Goal: Information Seeking & Learning: Check status

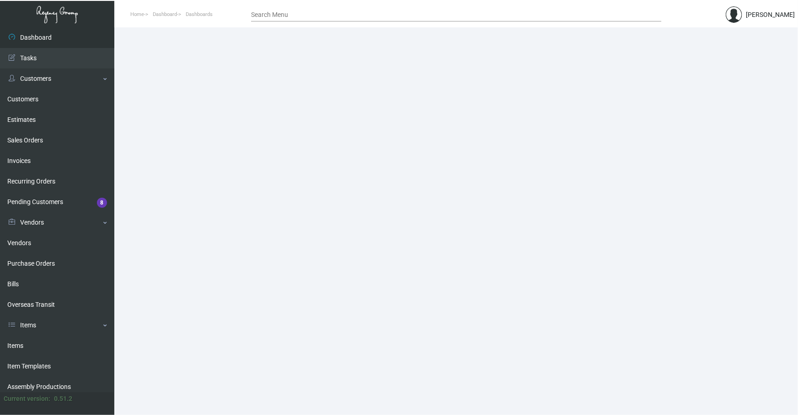
click at [347, 398] on main at bounding box center [455, 221] width 683 height 388
click at [21, 348] on link "Items" at bounding box center [57, 346] width 114 height 21
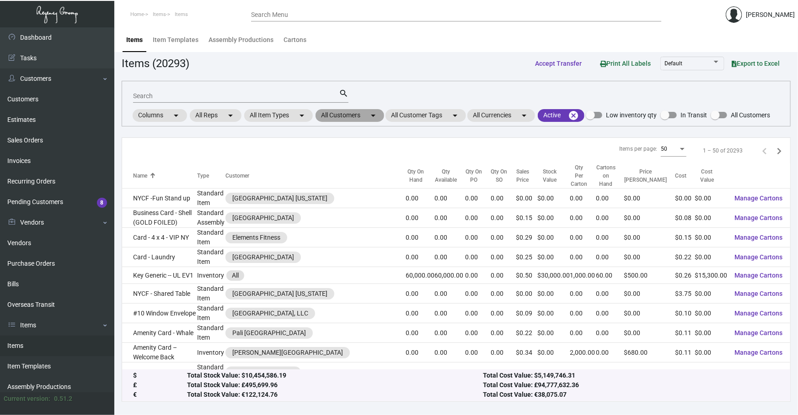
click at [352, 119] on mat-chip "All Customers arrow_drop_down" at bounding box center [349, 115] width 69 height 13
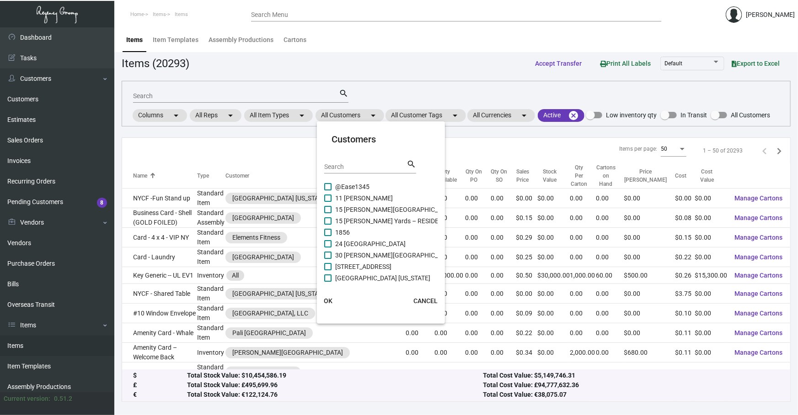
click at [361, 168] on input "Search" at bounding box center [365, 167] width 82 height 7
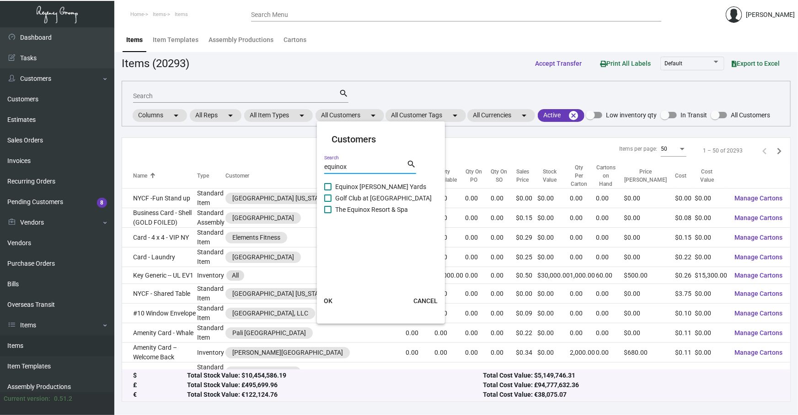
type input "equinox"
click at [356, 183] on span "Equinox [PERSON_NAME] Yards" at bounding box center [380, 186] width 91 height 11
click at [328, 191] on input "Equinox [PERSON_NAME] Yards" at bounding box center [327, 191] width 0 height 0
checkbox input "true"
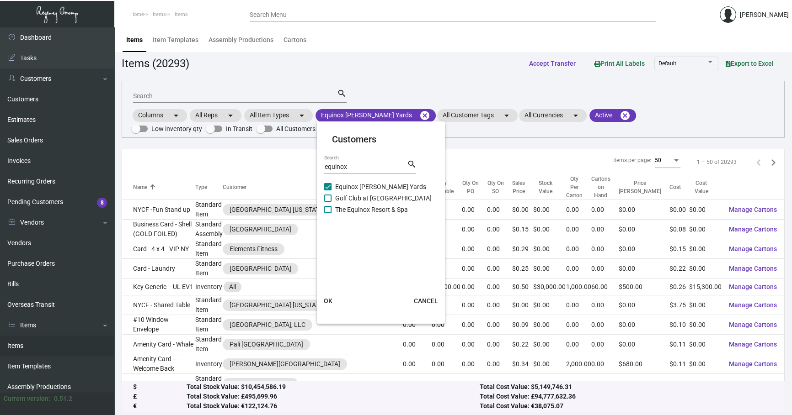
click at [329, 299] on span "OK" at bounding box center [328, 301] width 9 height 7
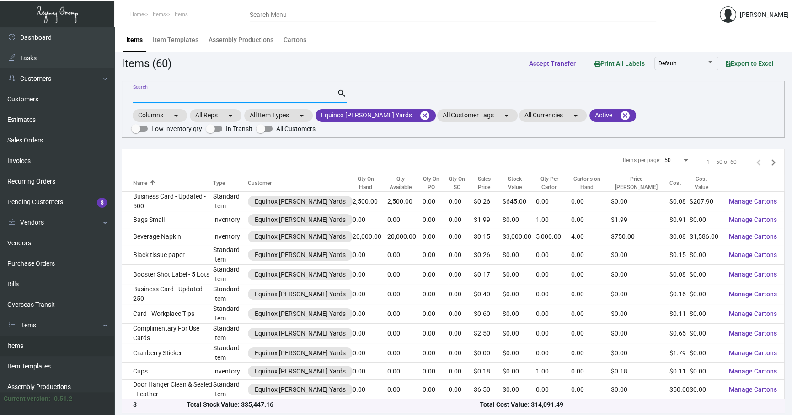
click at [219, 95] on input "Search" at bounding box center [235, 96] width 204 height 7
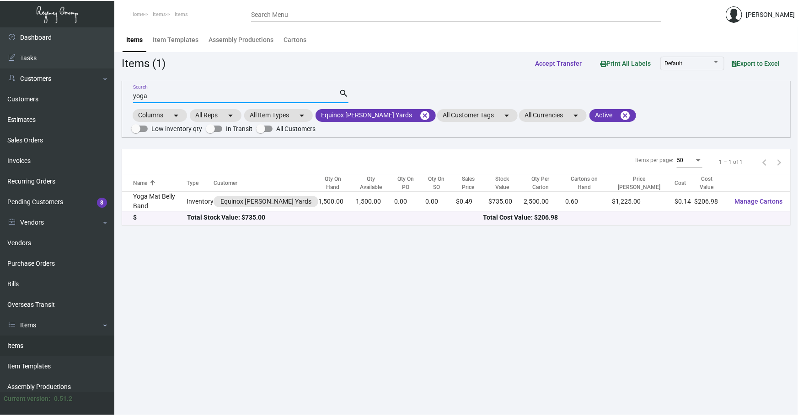
type input "yoga"
click at [242, 286] on main "Items Item Templates Assembly Productions Cartons Items (1) Accept Transfer Pri…" at bounding box center [455, 221] width 683 height 388
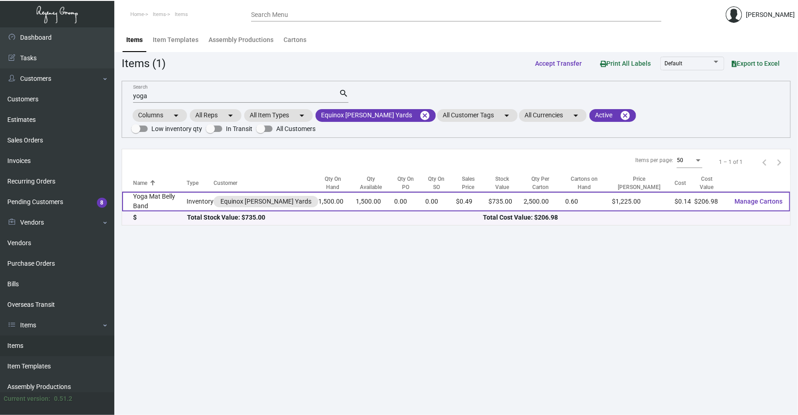
click at [176, 195] on td "Yoga Mat Belly Band" at bounding box center [154, 202] width 64 height 20
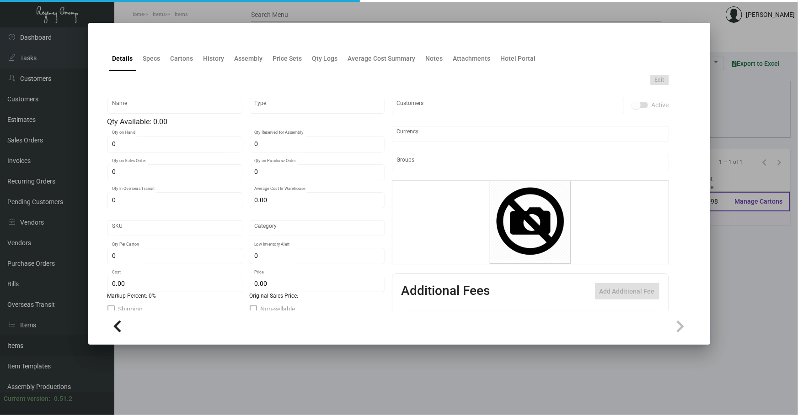
type input "Yoga Mat Belly Band"
type input "Inventory"
type input "1,500"
type input "$ 0.68992"
type input "1198"
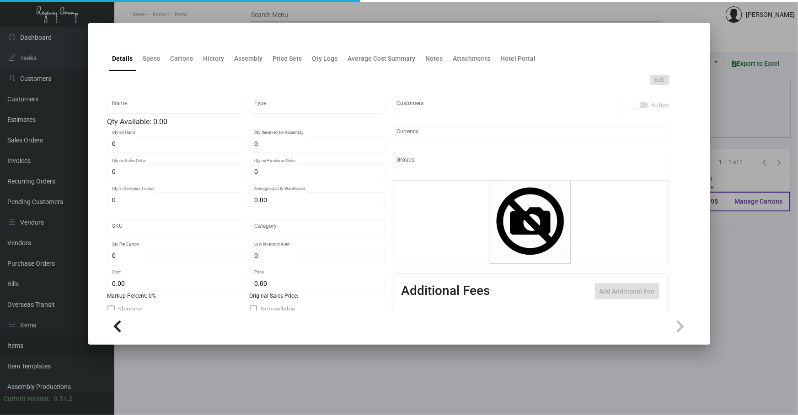
type input "Standard"
type input "2,500"
type input "$ 0.13798"
type input "$ 0.49"
type textarea "Yoga Mat Belly Band: size 18x3 #100 white text stock, printing 1/0 black ink wi…"
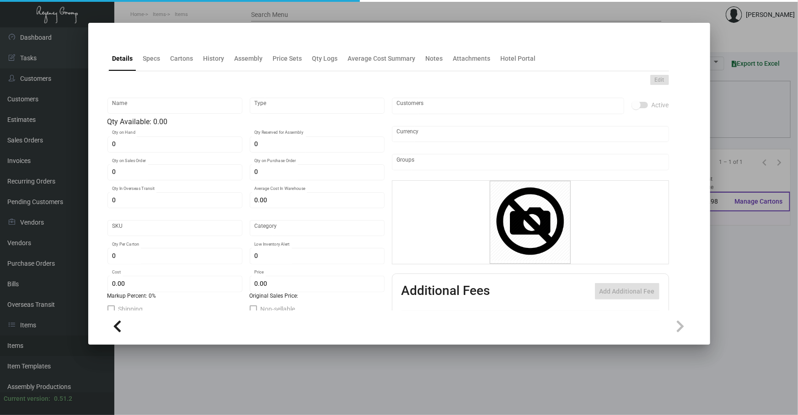
type textarea "Yoga Mat Belly Band: size 18x3 #100 white text stock, printing 1/0 black ink wi…"
checkbox input "true"
type input "United States Dollar $"
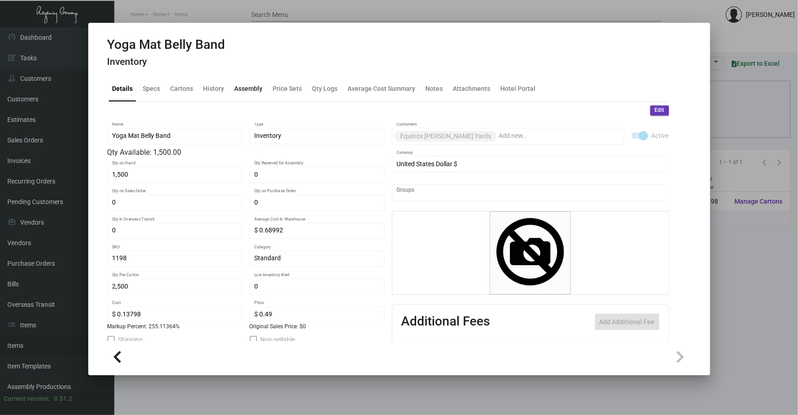
click at [231, 81] on div "Assembly" at bounding box center [249, 89] width 36 height 22
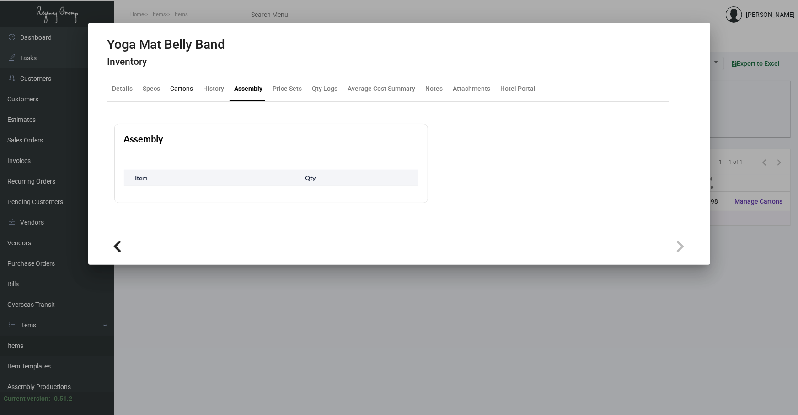
click at [189, 86] on div "Cartons" at bounding box center [181, 89] width 23 height 10
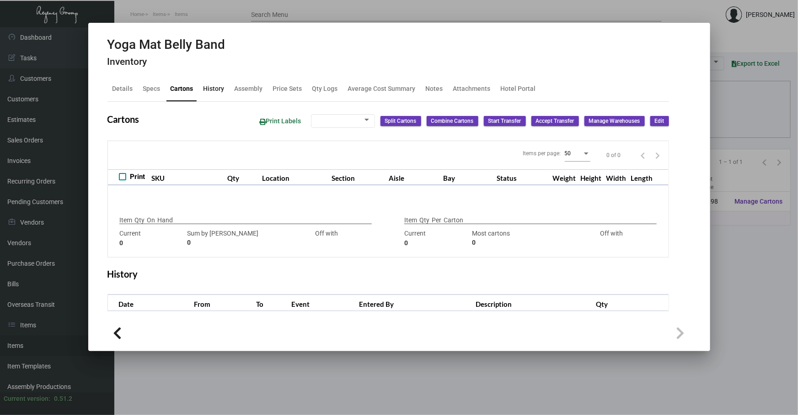
click at [212, 81] on div "History" at bounding box center [214, 89] width 28 height 22
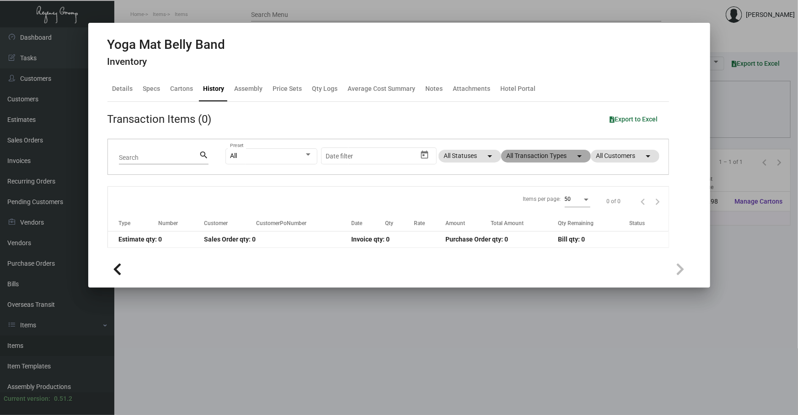
click at [554, 153] on mat-chip "All Transaction Types arrow_drop_down" at bounding box center [546, 156] width 90 height 13
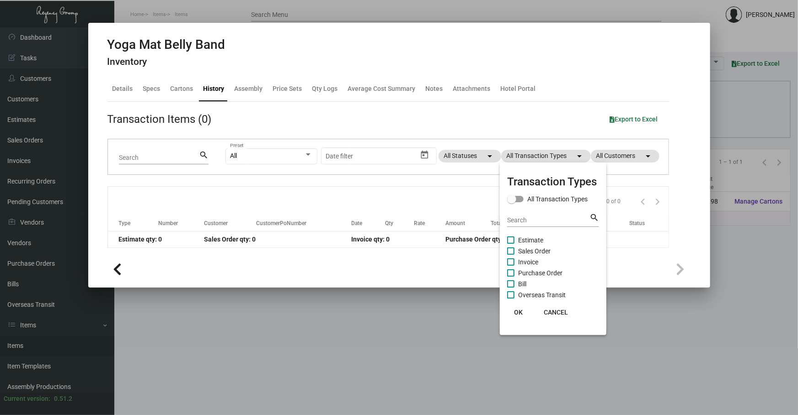
click at [142, 91] on div at bounding box center [399, 207] width 798 height 415
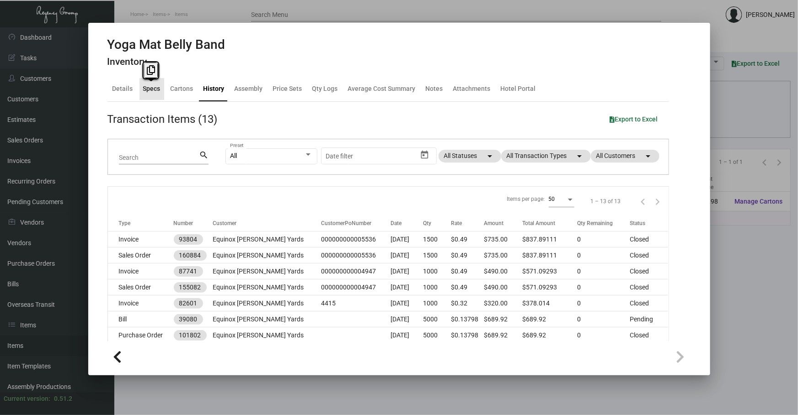
click at [143, 91] on div "Specs" at bounding box center [151, 89] width 17 height 10
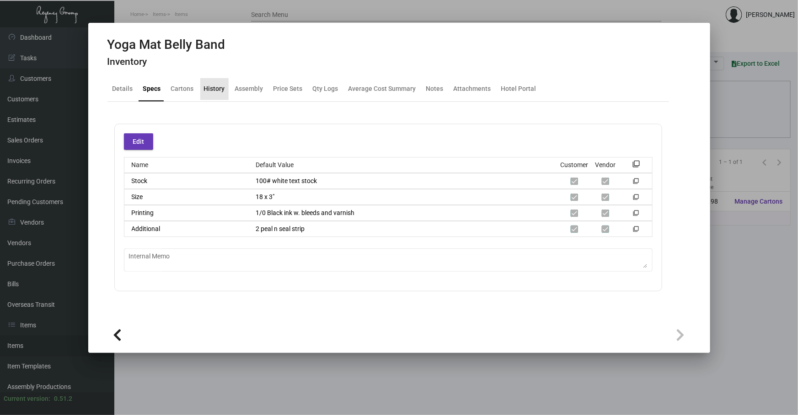
click at [219, 88] on div "History" at bounding box center [214, 89] width 21 height 10
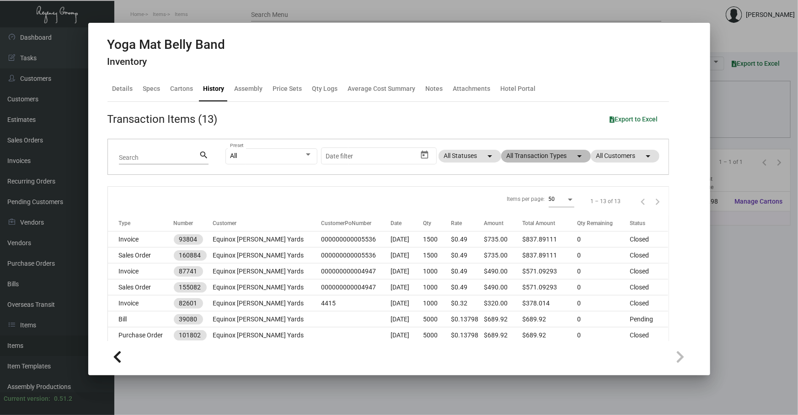
click at [527, 155] on mat-chip "All Transaction Types arrow_drop_down" at bounding box center [546, 156] width 90 height 13
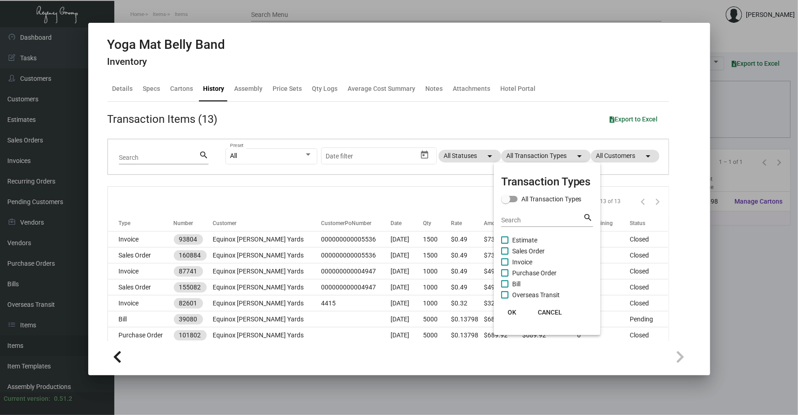
click at [532, 268] on span "Purchase Order" at bounding box center [534, 273] width 44 height 11
click at [505, 277] on input "Purchase Order" at bounding box center [504, 277] width 0 height 0
checkbox input "true"
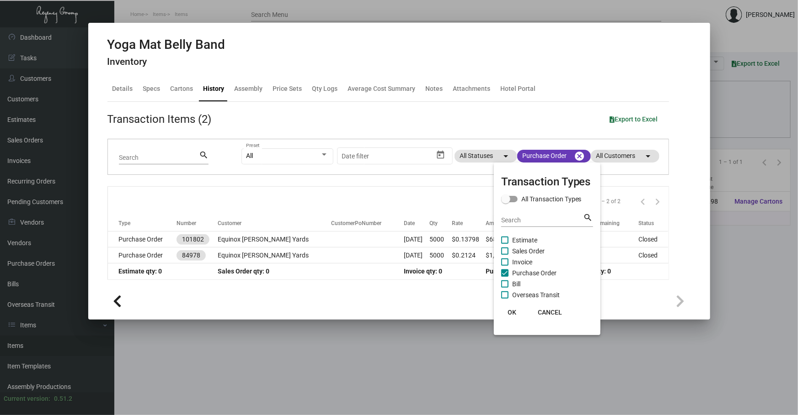
click at [352, 234] on div at bounding box center [399, 207] width 798 height 415
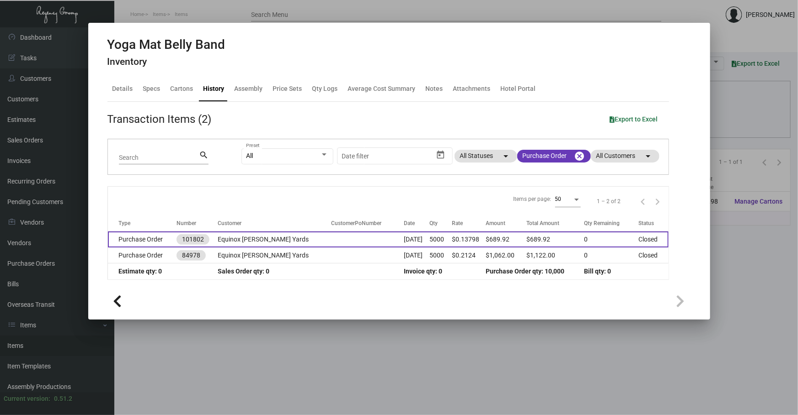
click at [352, 235] on td at bounding box center [367, 240] width 73 height 16
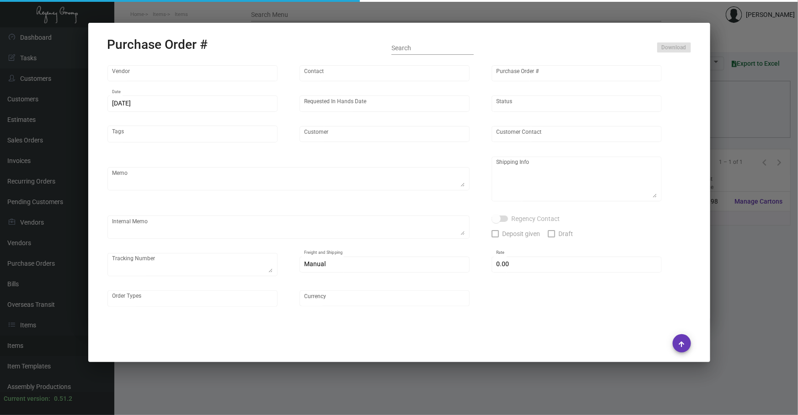
type input "Impact Printing"
type input "Impact Orders"
type input "101802"
type input "[DATE]"
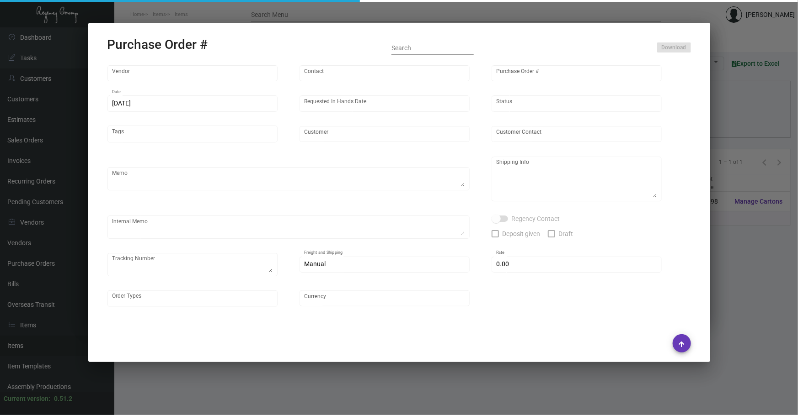
type input "Equinox [PERSON_NAME] Yards"
type textarea "PLEASE SEND PDF PROOFS TO OUR ART TEAM ; [EMAIL_ADDRESS][DOMAIN_NAME] WITH ME I…"
type textarea "Regency Group NJ - [PERSON_NAME] [STREET_ADDRESS]"
type textarea "10.25 - Vendor order #: 71842 // Proofs sent over; APPROVED. [DATE] Shipped for…"
checkbox input "true"
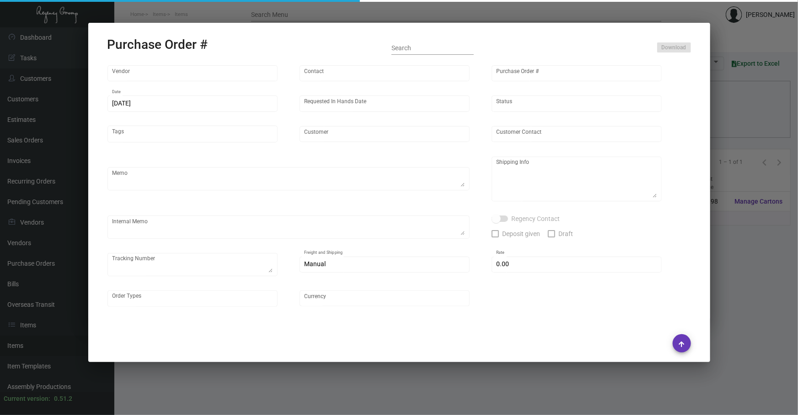
type input "$ 0.00"
type input "United States Dollar $"
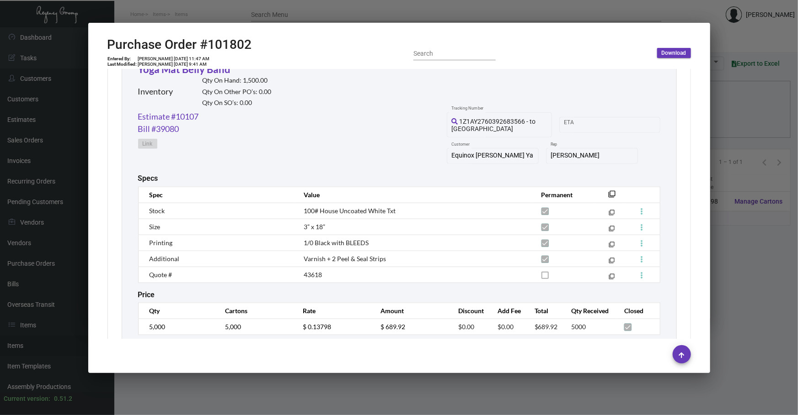
scroll to position [465, 0]
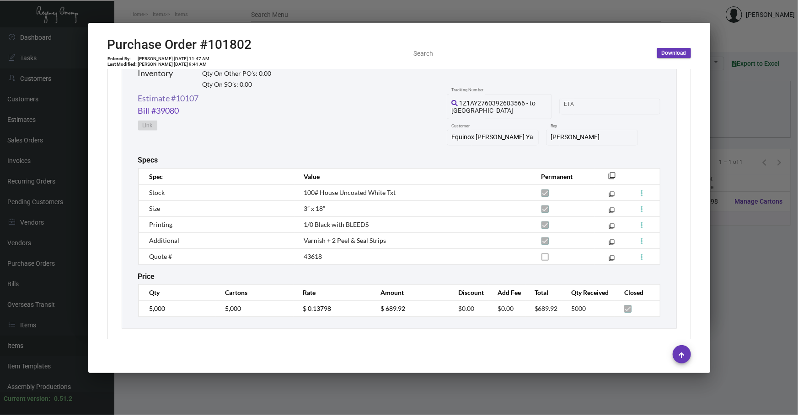
click at [181, 99] on link "Estimate #10107" at bounding box center [168, 98] width 61 height 12
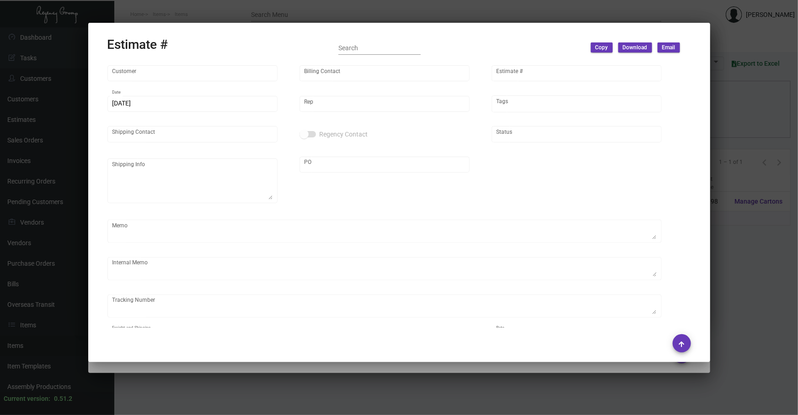
type input "Equinox [PERSON_NAME] Yards"
type input "[PERSON_NAME]"
type input "10107"
type input "[DATE]"
type input "[PERSON_NAME]"
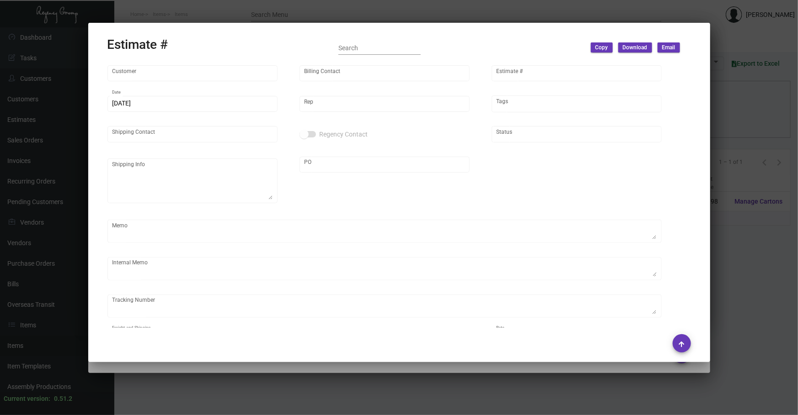
type input "United States Dollar $"
type input "8.00000 %"
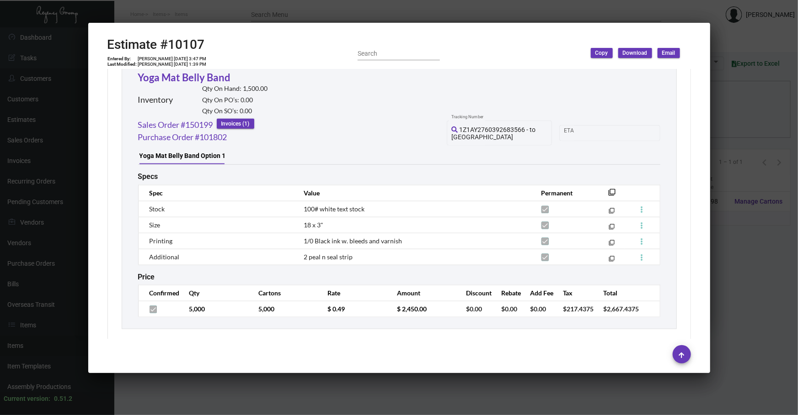
scroll to position [521, 0]
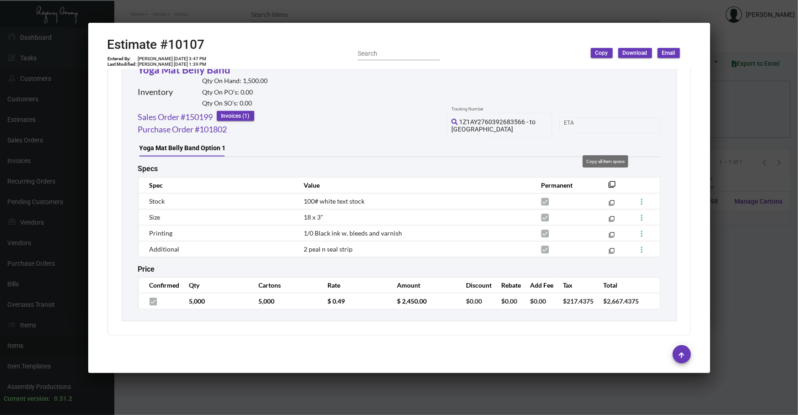
click at [608, 184] on mat-icon "filter_none" at bounding box center [611, 187] width 7 height 7
click at [363, 384] on div at bounding box center [399, 207] width 798 height 415
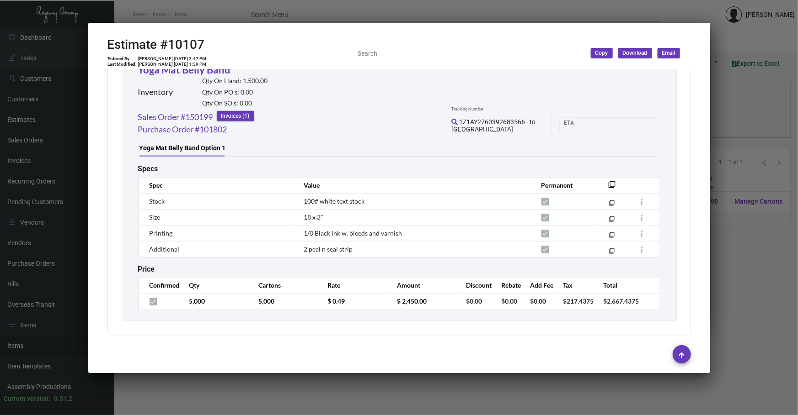
click at [363, 385] on div at bounding box center [399, 207] width 798 height 415
click at [364, 385] on div at bounding box center [399, 207] width 798 height 415
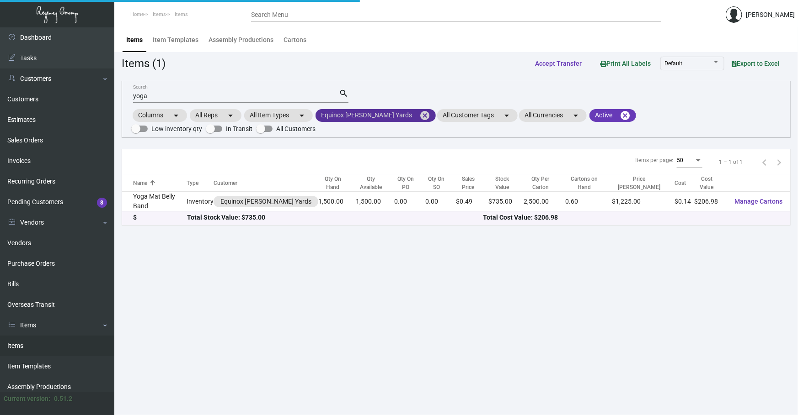
click at [419, 119] on mat-icon "cancel" at bounding box center [424, 115] width 11 height 11
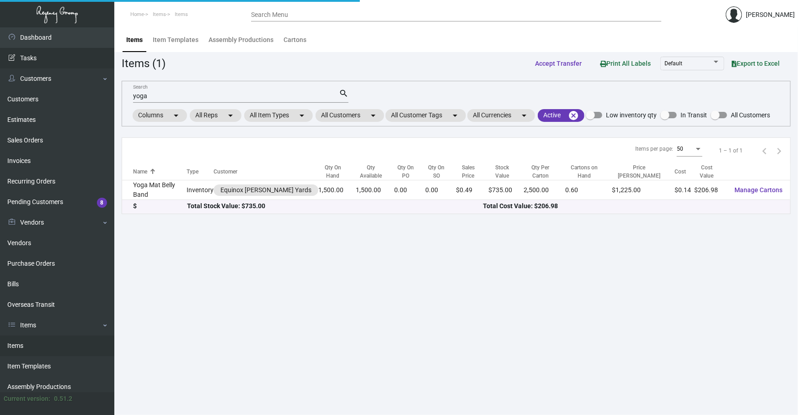
drag, startPoint x: 281, startPoint y: 93, endPoint x: 0, endPoint y: 64, distance: 282.1
click at [0, 74] on div "Dashboard Dashboard Tasks Customers Customers Estimates Sales Orders Invoices R…" at bounding box center [399, 221] width 798 height 388
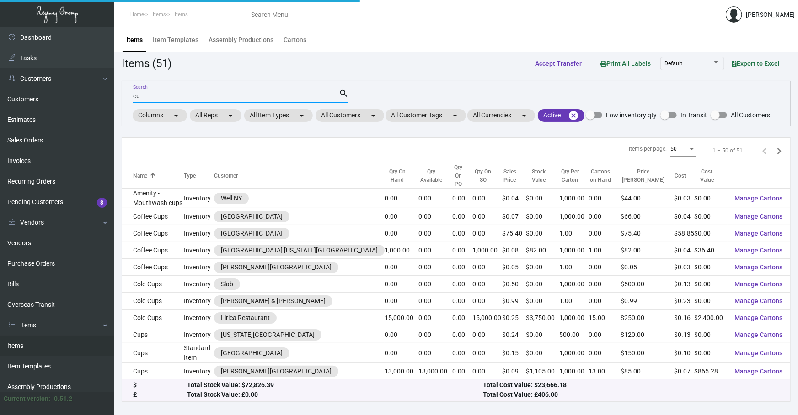
type input "c"
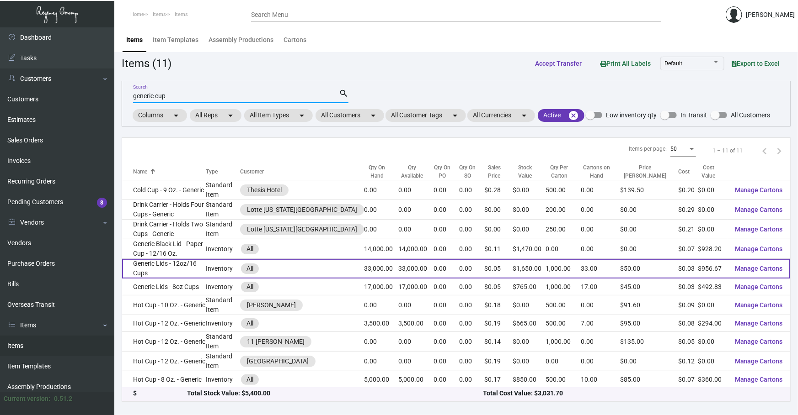
type input "generic cup"
click at [206, 269] on td "Generic Lids - 12oz/16 Cups" at bounding box center [164, 269] width 84 height 20
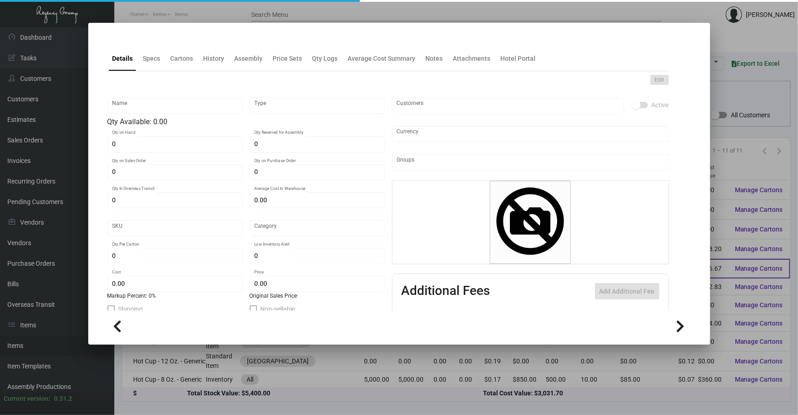
type input "Generic Lids - 12oz/16 Cups"
type input "Inventory"
type input "33,000"
type input "$ 0.00"
type input "PLNY-Lid-72-INV"
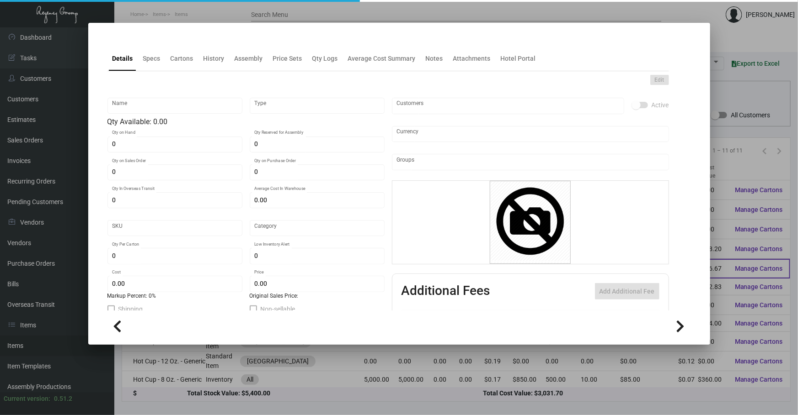
type input "Standard"
type input "1,000"
type input "$ 0.02899"
type input "$ 0.05"
checkbox input "true"
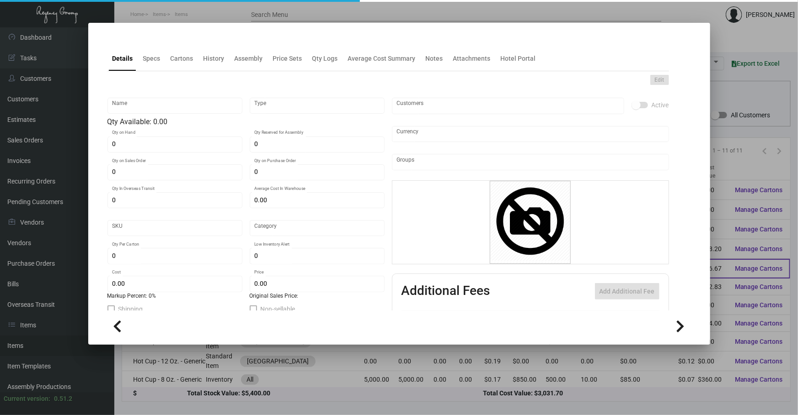
type input "United States Dollar $"
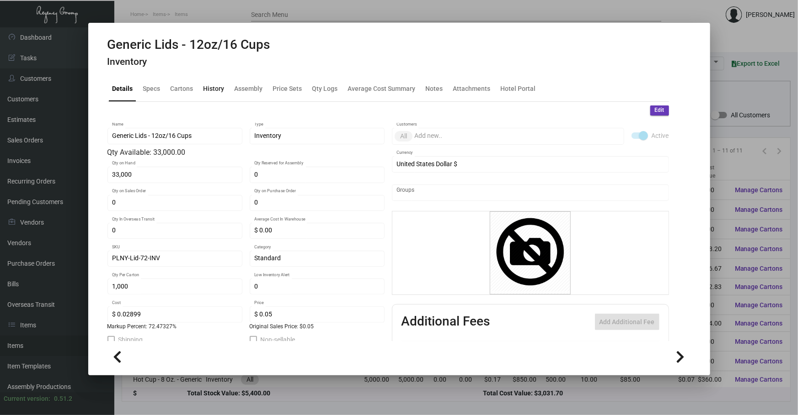
click at [217, 87] on div "History" at bounding box center [213, 89] width 21 height 10
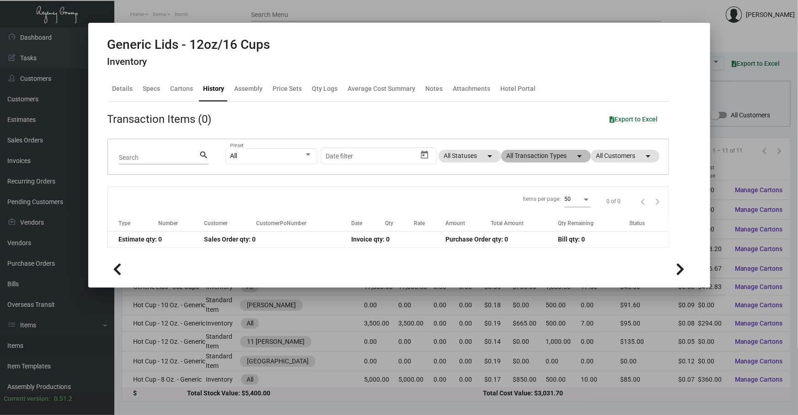
click at [539, 155] on mat-chip "All Transaction Types arrow_drop_down" at bounding box center [546, 156] width 90 height 13
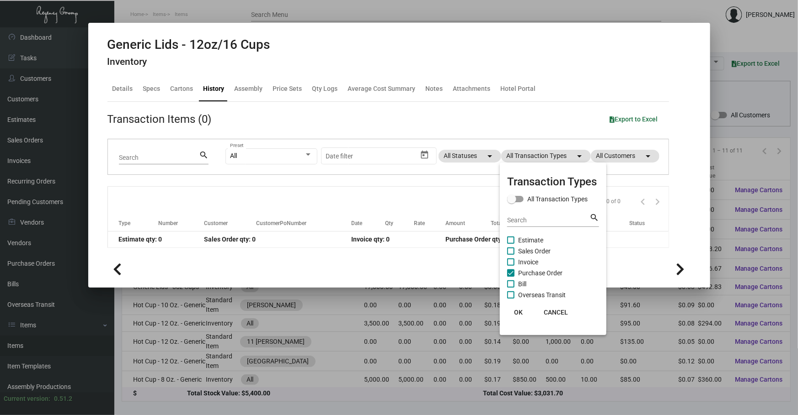
click at [126, 89] on div at bounding box center [399, 207] width 798 height 415
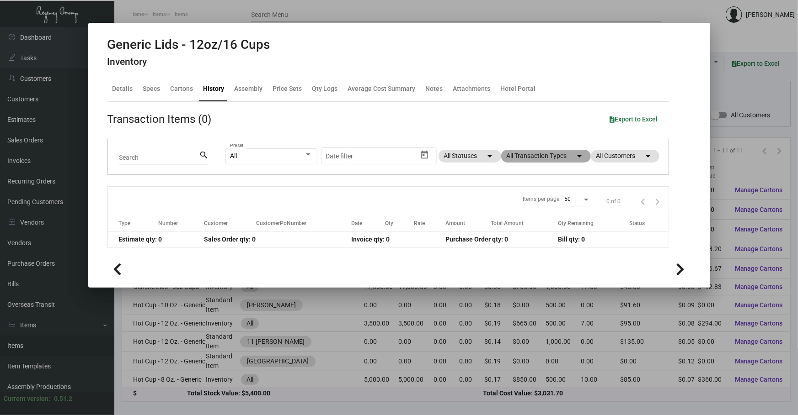
click at [542, 161] on mat-chip "All Transaction Types arrow_drop_down" at bounding box center [546, 156] width 90 height 13
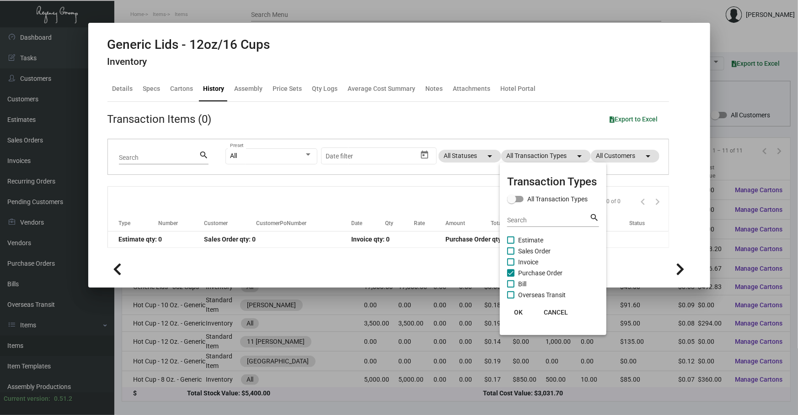
click at [538, 273] on span "Purchase Order" at bounding box center [540, 273] width 44 height 11
click at [511, 277] on input "Purchase Order" at bounding box center [510, 277] width 0 height 0
checkbox input "false"
click at [376, 337] on div at bounding box center [399, 207] width 798 height 415
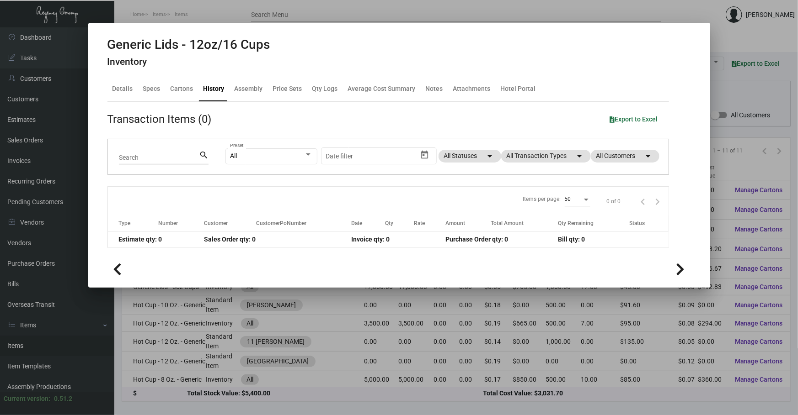
click at [171, 333] on div at bounding box center [399, 207] width 798 height 415
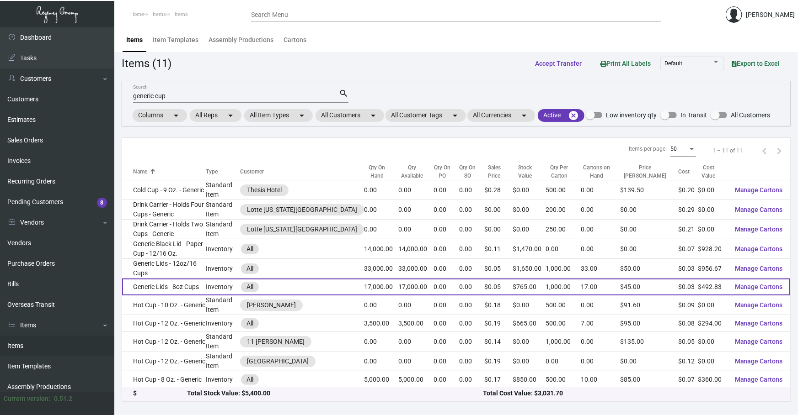
click at [176, 279] on td "Generic Lids - 8oz Cups" at bounding box center [164, 287] width 84 height 17
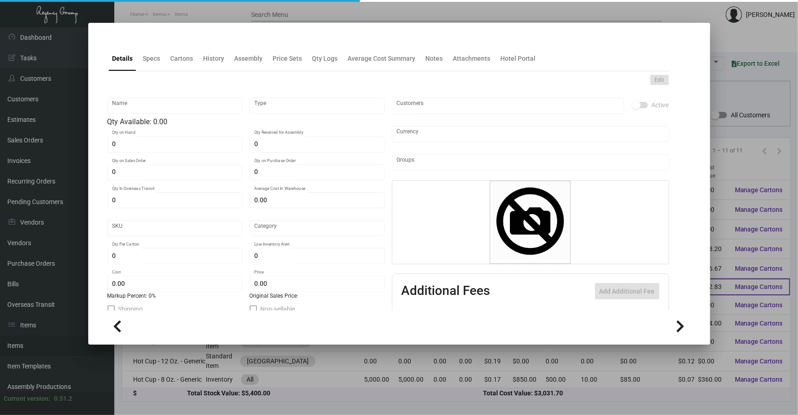
type input "Generic Lids - 8oz Cups"
type input "Inventory"
type input "17,000"
type input "$ 0.00"
type input "PLNY-Lid-72-INV"
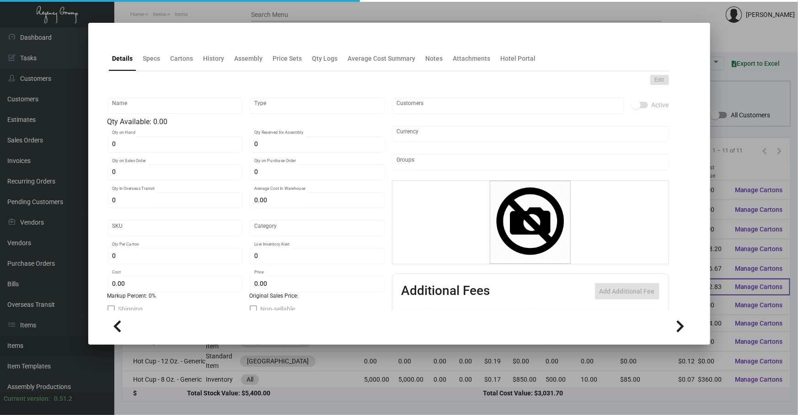
type input "Standard"
type input "1,000"
type input "$ 0.02899"
type input "$ 0.045"
checkbox input "true"
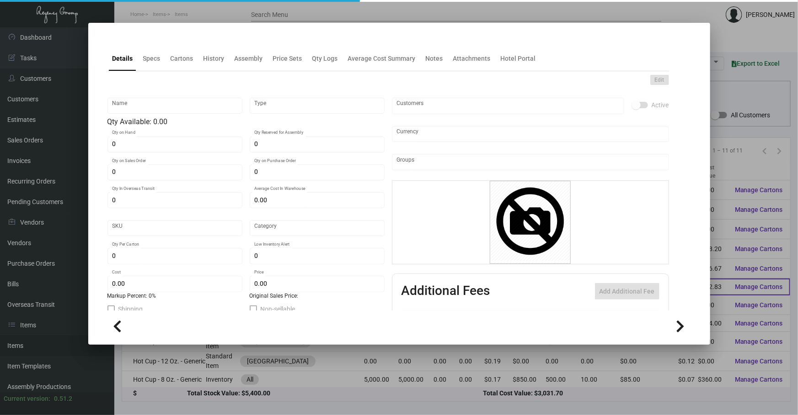
checkbox input "true"
type input "United States Dollar $"
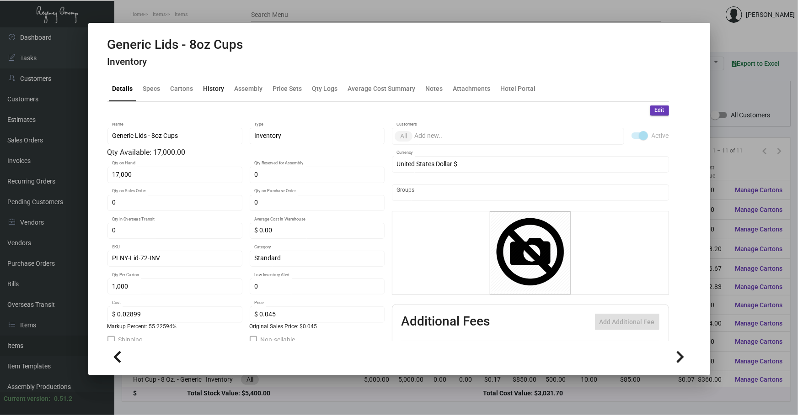
click at [211, 88] on div "History" at bounding box center [213, 89] width 21 height 10
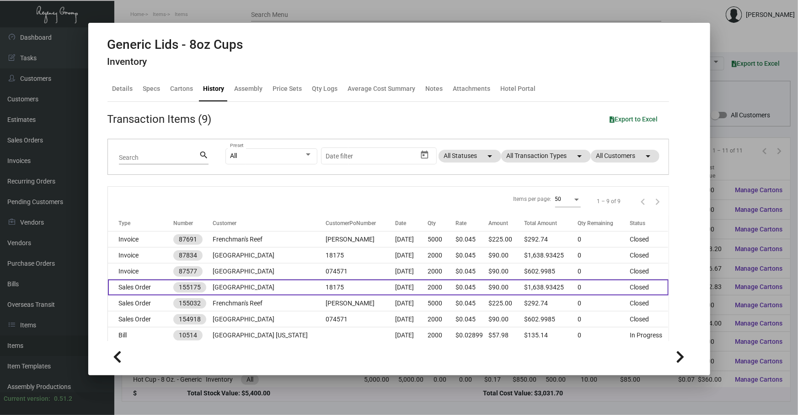
click at [310, 288] on td "[GEOGRAPHIC_DATA]" at bounding box center [269, 288] width 113 height 16
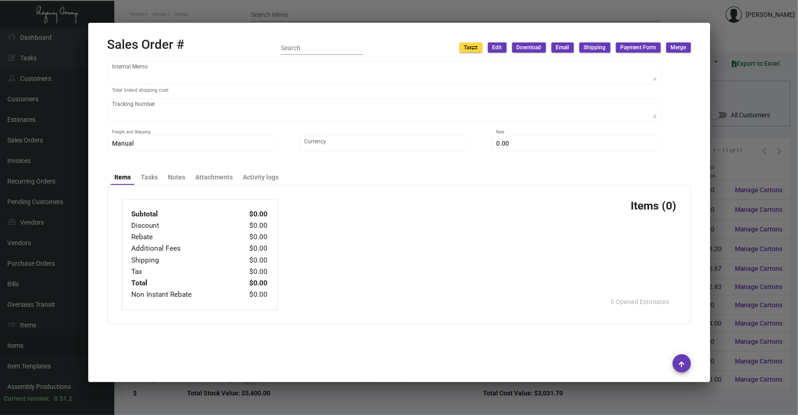
type input "[GEOGRAPHIC_DATA]"
type input "Accounts Payable"
type input "155175"
type input "[DATE]"
type input "[PERSON_NAME]"
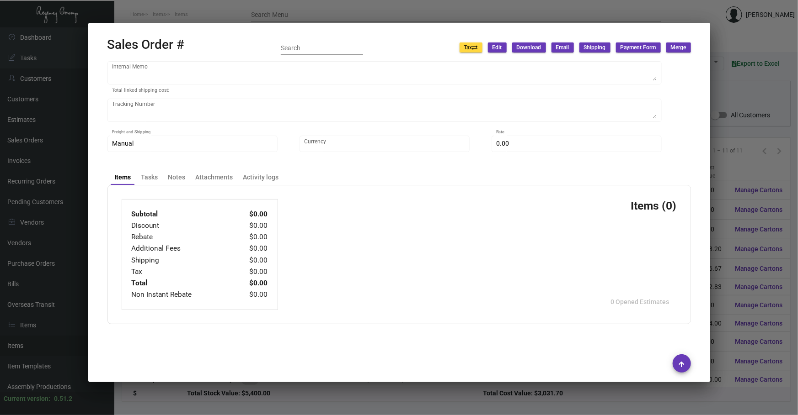
type input "[PERSON_NAME]"
type textarea "Margaritaville [PERSON_NAME] [STREET_ADDRESS]"
type input "18175"
type textarea "111.28"
type input "United States Dollar $"
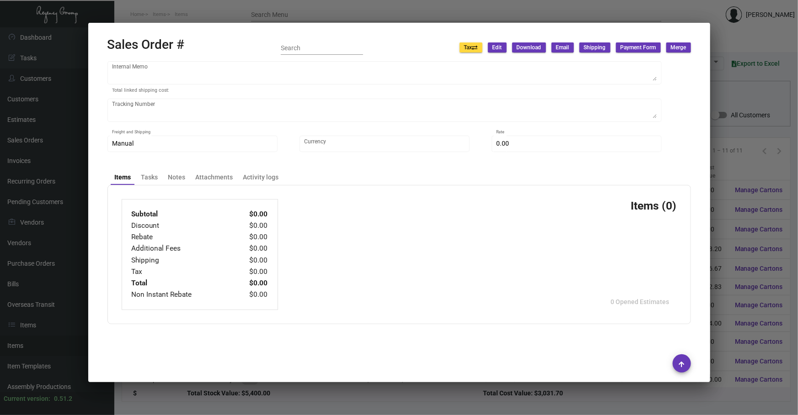
type input "$ 134.59"
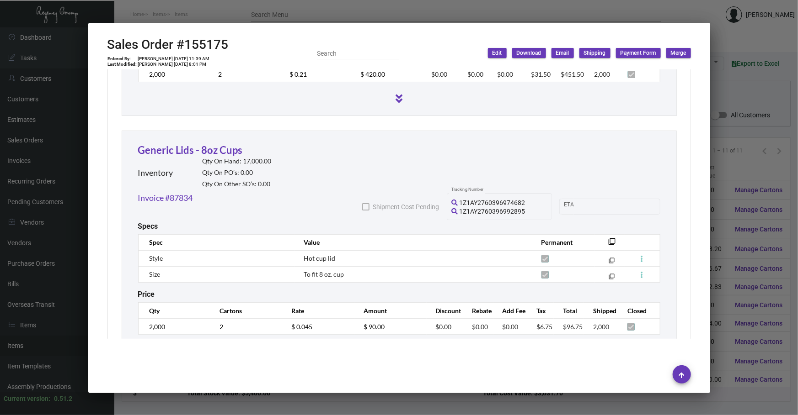
scroll to position [1081, 0]
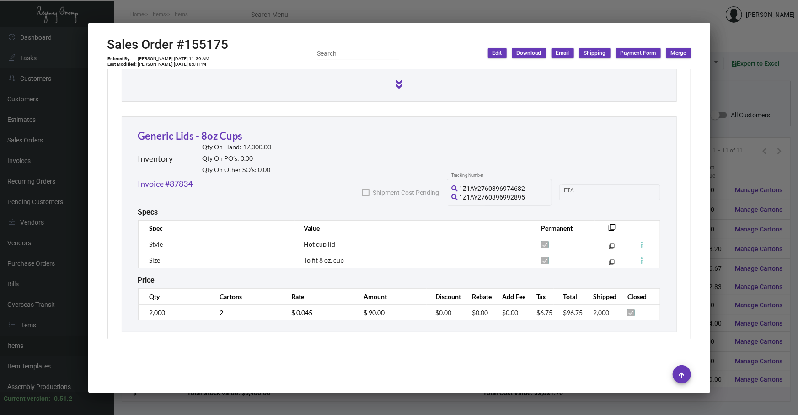
click at [174, 409] on div at bounding box center [399, 207] width 798 height 415
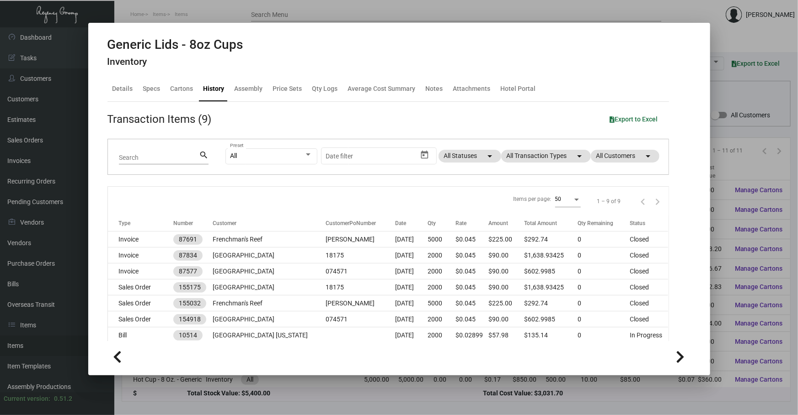
click at [147, 399] on div at bounding box center [399, 207] width 798 height 415
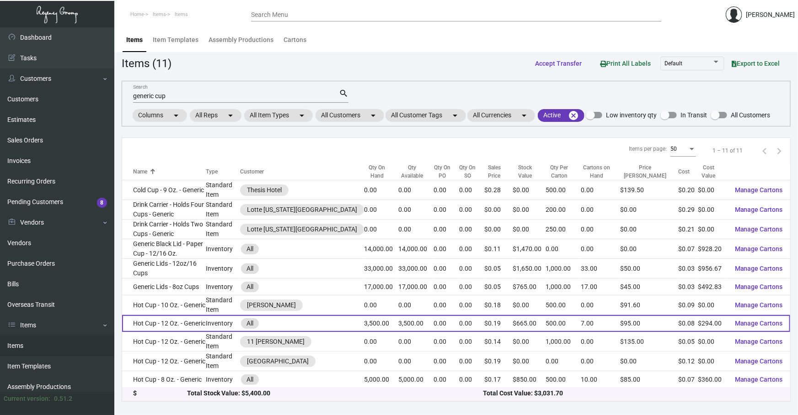
click at [190, 324] on td "Hot Cup - 12 Oz. - Generic" at bounding box center [164, 323] width 84 height 17
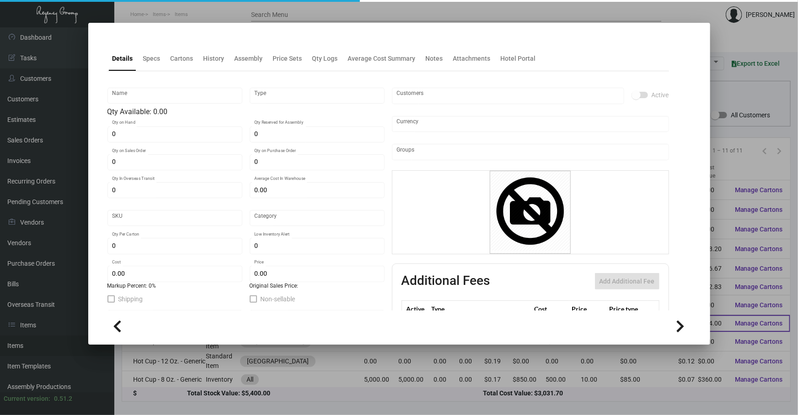
type input "Hot Cup - 12 Oz. - Generic"
type input "Inventory"
type input "3,500"
type input "$ 0.09697"
type input "Standard"
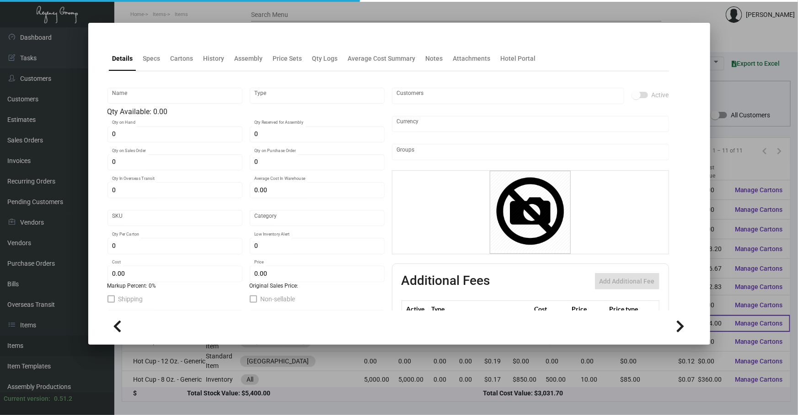
type input "500"
type input "$ 0.084"
type input "$ 0.19"
checkbox input "true"
type input "United States Dollar $"
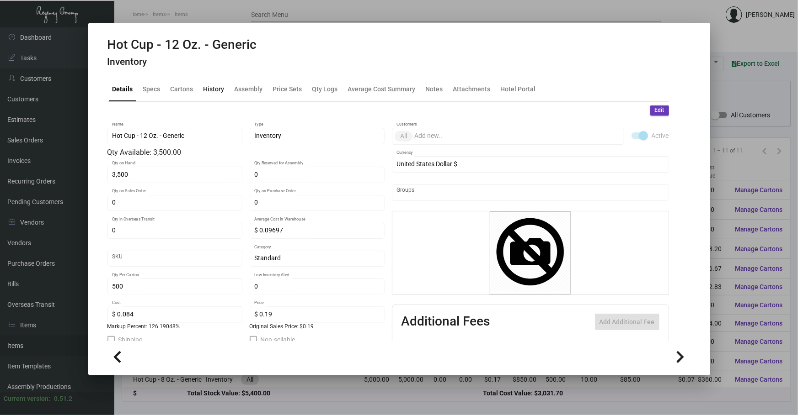
click at [214, 93] on div "History" at bounding box center [213, 89] width 21 height 10
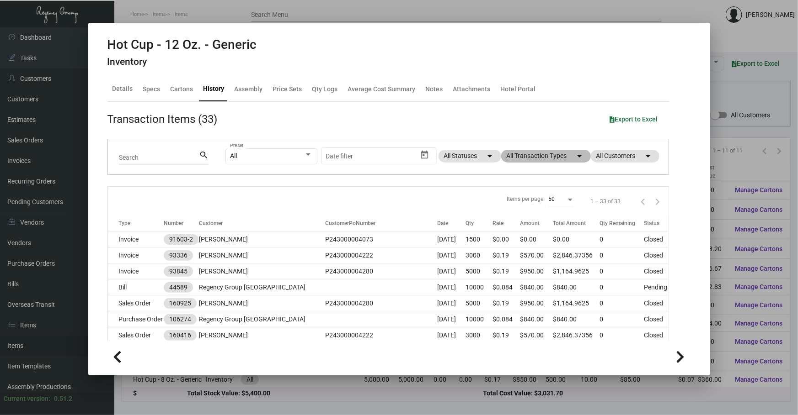
click at [535, 153] on mat-chip "All Transaction Types arrow_drop_down" at bounding box center [546, 156] width 90 height 13
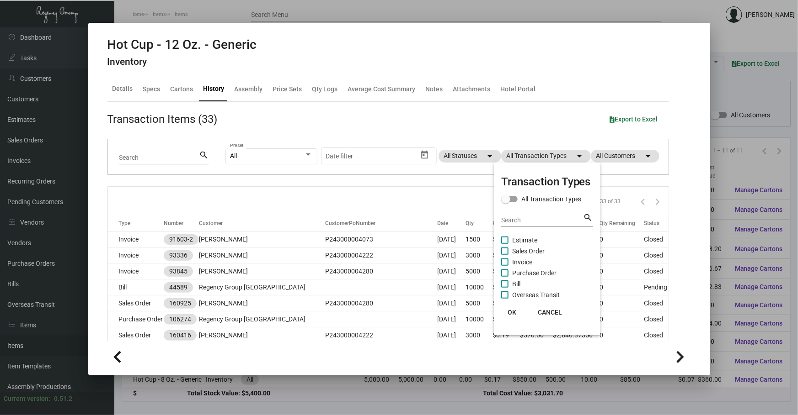
click at [545, 274] on span "Purchase Order" at bounding box center [534, 273] width 44 height 11
click at [505, 277] on input "Purchase Order" at bounding box center [504, 277] width 0 height 0
checkbox input "true"
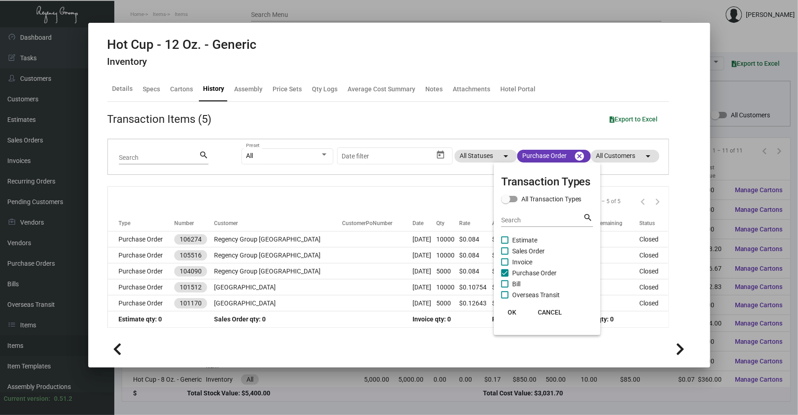
click at [443, 201] on div at bounding box center [399, 207] width 798 height 415
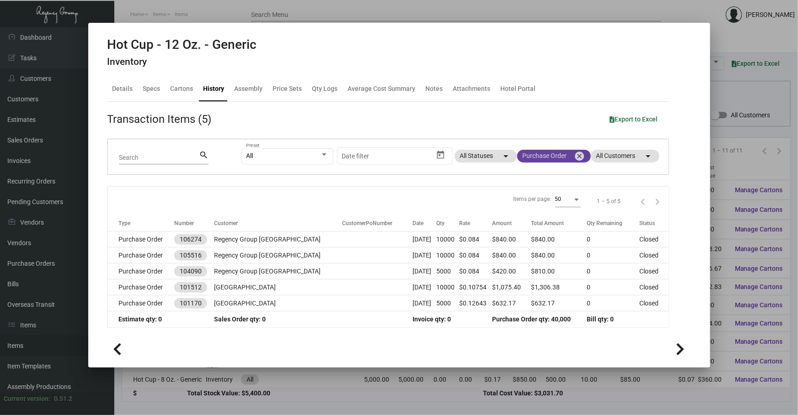
click at [580, 157] on mat-icon "cancel" at bounding box center [579, 156] width 11 height 11
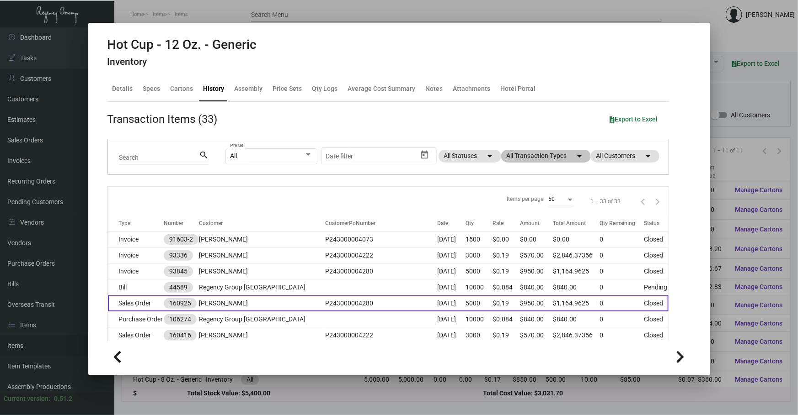
click at [272, 302] on td "[PERSON_NAME]" at bounding box center [262, 304] width 126 height 16
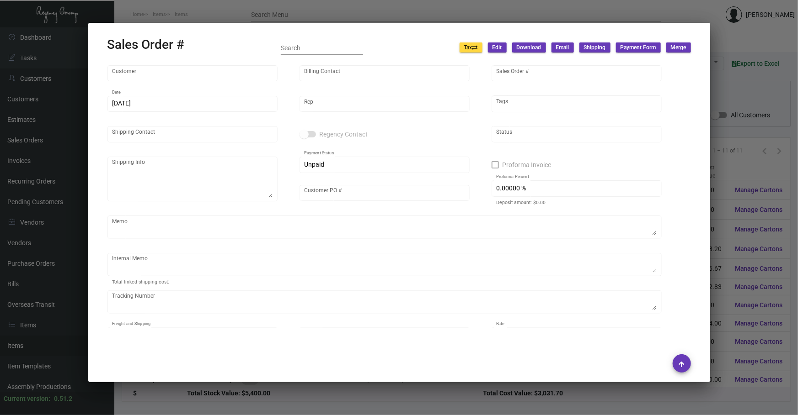
type input "[PERSON_NAME]"
type input "Accounts Payable"
type input "160925"
type input "[DATE]"
type input "[PERSON_NAME]"
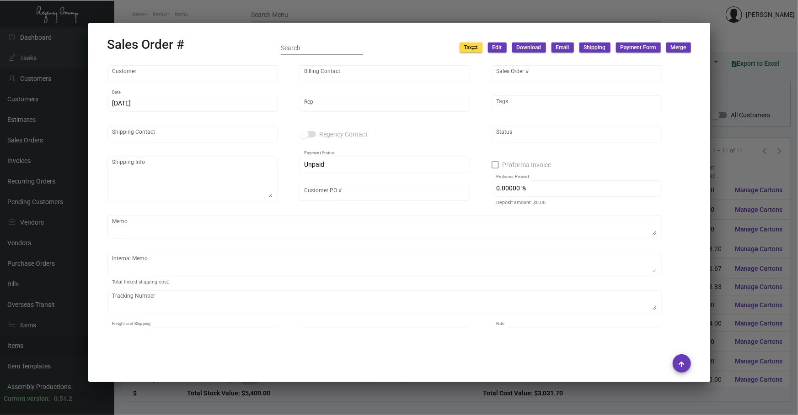
type input "[PERSON_NAME]"
type textarea "[PERSON_NAME] NoMad - [PERSON_NAME] [STREET_ADDRESS][US_STATE]"
type input "P243000004280"
type textarea "NY Delivery [DATE]"
type input "United States Dollar $"
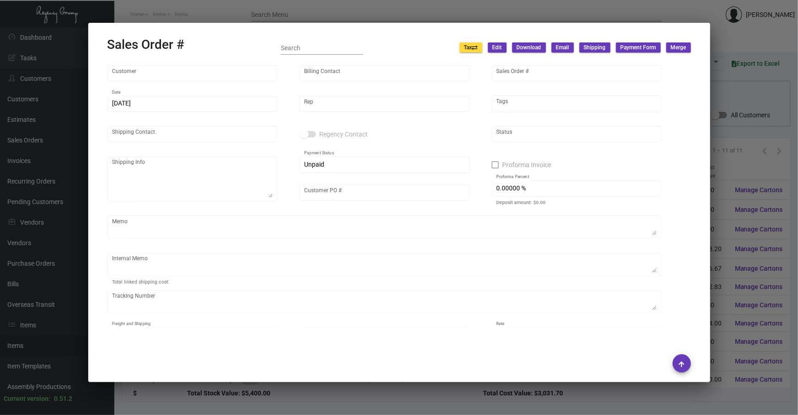
type input "$ 120.00"
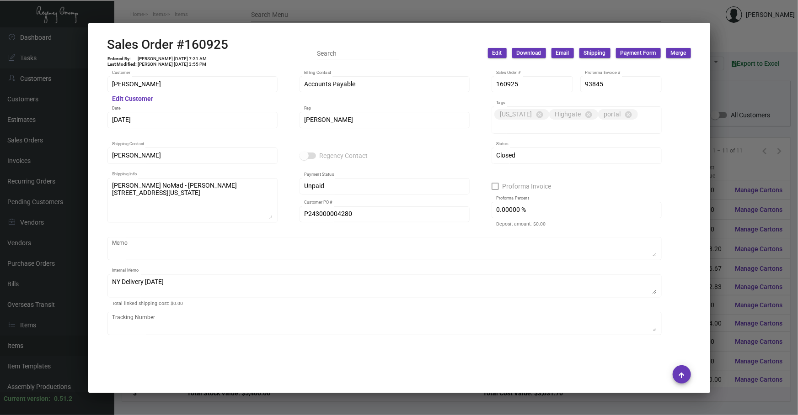
click at [144, 406] on div at bounding box center [399, 207] width 798 height 415
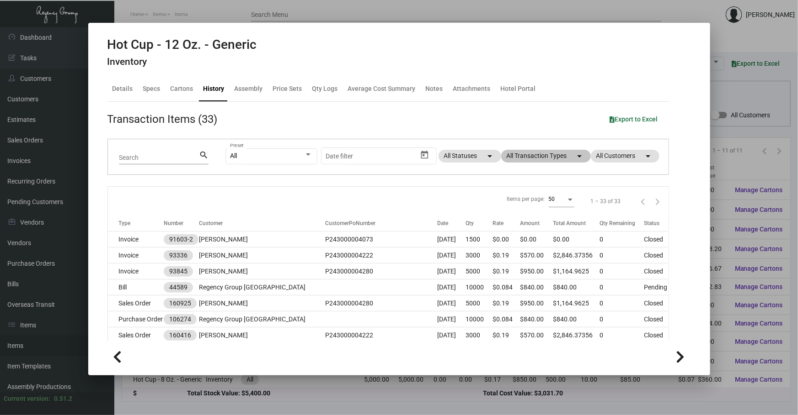
click at [415, 397] on div at bounding box center [399, 207] width 798 height 415
